Goal: Check status: Check status

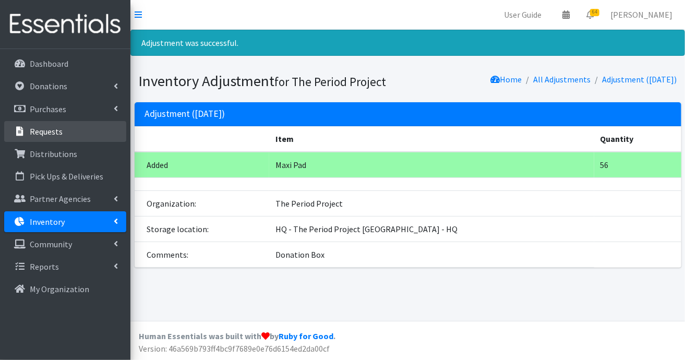
click at [47, 132] on p "Requests" at bounding box center [46, 131] width 33 height 10
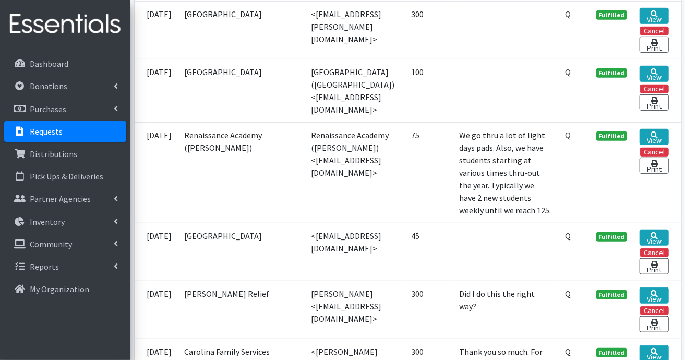
scroll to position [2450, 0]
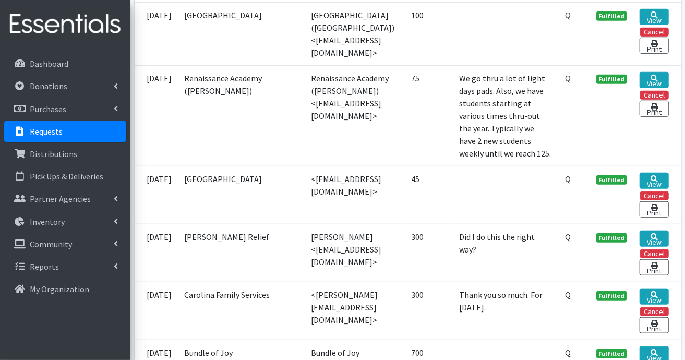
click at [43, 133] on p "Requests" at bounding box center [46, 131] width 33 height 10
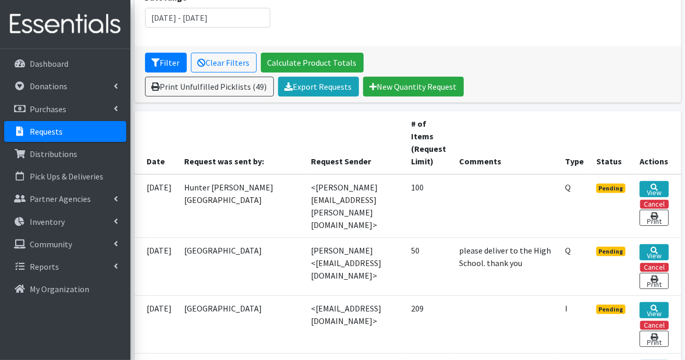
scroll to position [156, 0]
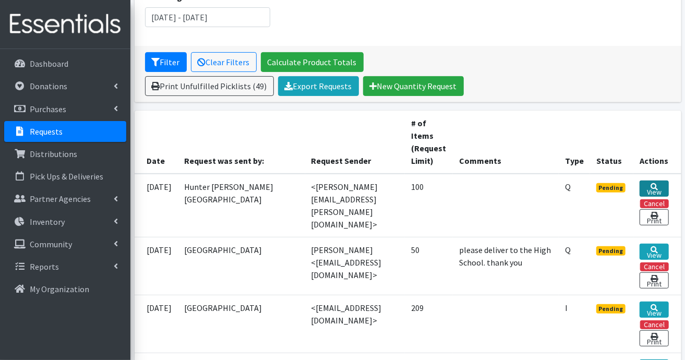
click at [663, 186] on link "View" at bounding box center [653, 188] width 29 height 16
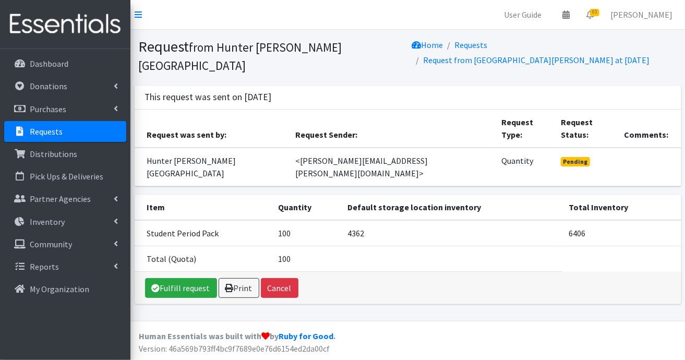
click at [52, 135] on p "Requests" at bounding box center [46, 131] width 33 height 10
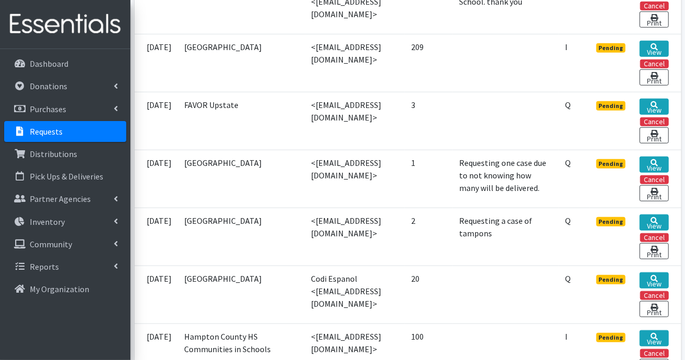
scroll to position [313, 0]
